Goal: Task Accomplishment & Management: Manage account settings

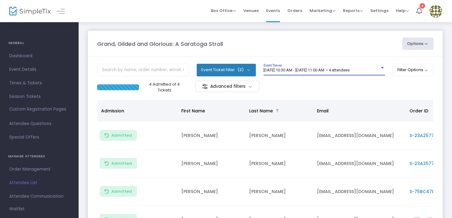
click at [381, 67] on div at bounding box center [382, 68] width 6 height 5
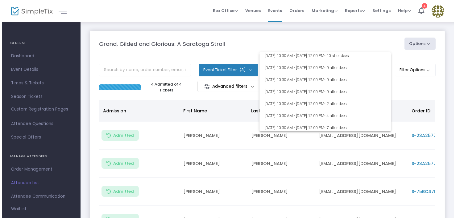
scroll to position [524, 0]
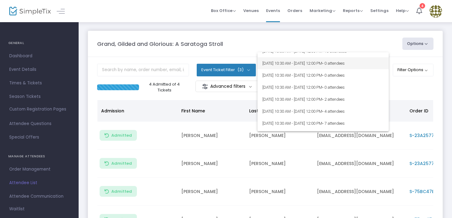
click at [311, 62] on span "[DATE] 10:30 AM - [DATE] 12:00 PM • 0 attendees" at bounding box center [322, 63] width 121 height 12
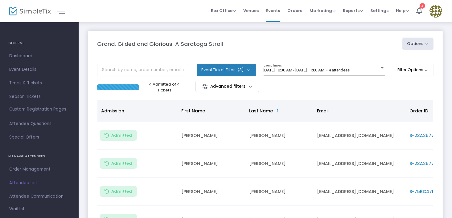
click at [381, 68] on div at bounding box center [382, 68] width 3 height 2
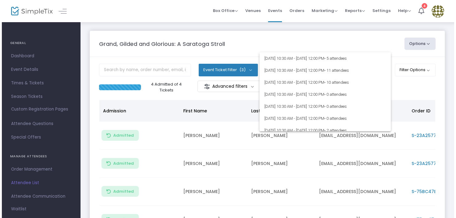
scroll to position [493, 0]
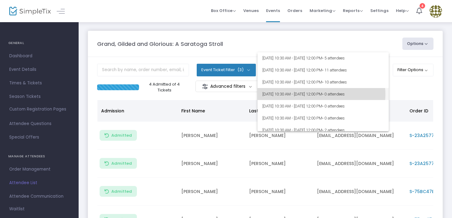
click at [315, 94] on span "[DATE] 10:30 AM - [DATE] 12:00 PM • 0 attendees" at bounding box center [322, 94] width 121 height 12
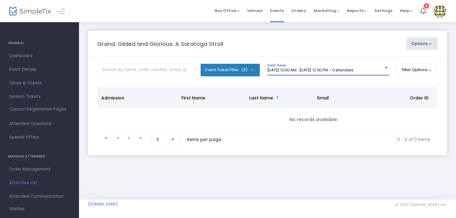
click at [439, 8] on img at bounding box center [439, 11] width 13 height 13
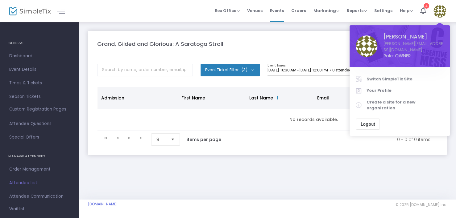
click at [368, 122] on span "Logout" at bounding box center [367, 124] width 14 height 5
